Goal: Entertainment & Leisure: Consume media (video, audio)

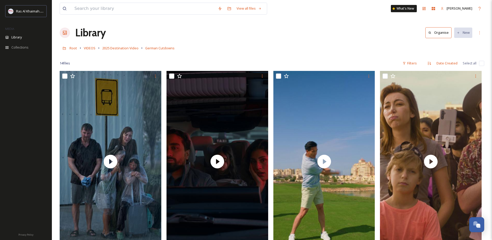
scroll to position [331, 0]
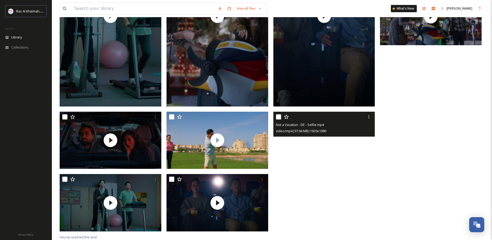
click at [335, 139] on video "Not a Vacation - DE - Selfie.mp4" at bounding box center [324, 140] width 102 height 57
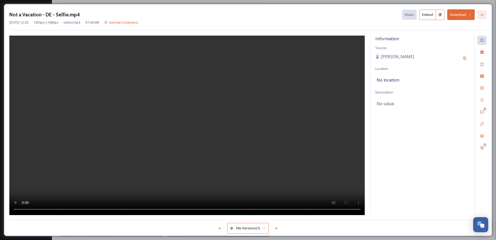
click at [481, 14] on icon at bounding box center [482, 15] width 4 height 4
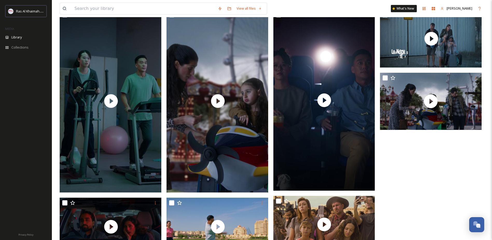
scroll to position [233, 0]
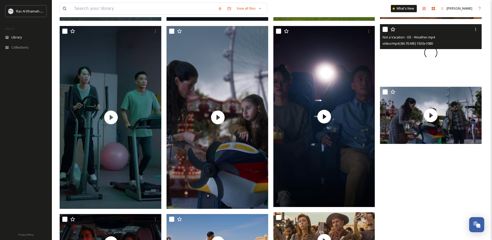
click at [440, 51] on div at bounding box center [431, 52] width 102 height 57
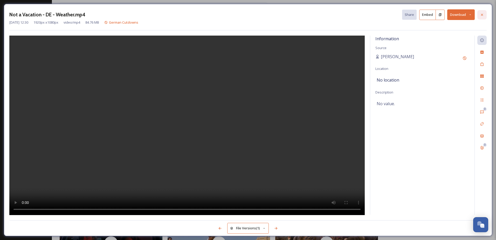
click at [482, 15] on icon at bounding box center [482, 15] width 4 height 4
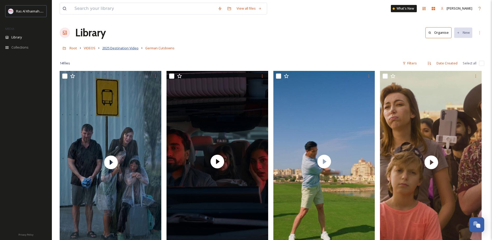
click at [126, 47] on span "2025 Destination Video" at bounding box center [120, 48] width 36 height 5
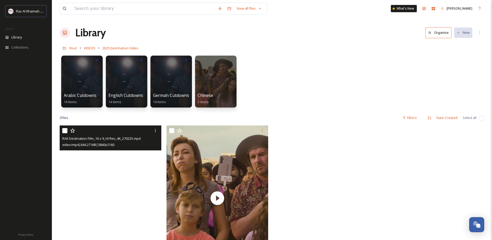
click at [110, 160] on video "RAK Destination Film_16 x 9_HI Res_4K_270225.mp4" at bounding box center [111, 153] width 102 height 57
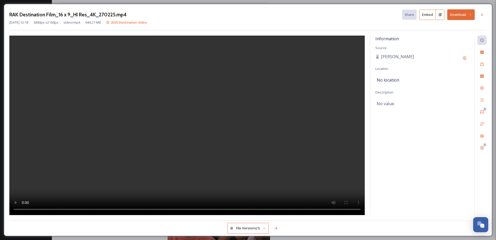
click at [440, 15] on icon at bounding box center [440, 14] width 3 height 3
click at [482, 13] on icon at bounding box center [482, 15] width 4 height 4
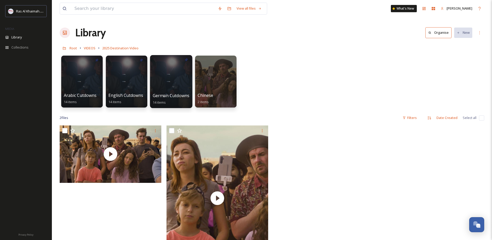
click at [164, 86] on div at bounding box center [171, 81] width 42 height 53
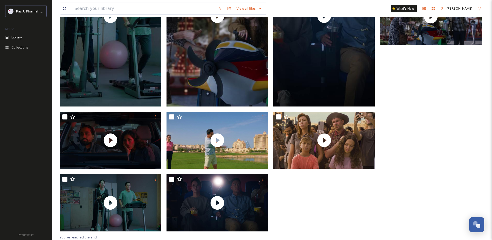
scroll to position [331, 0]
